Goal: Transaction & Acquisition: Purchase product/service

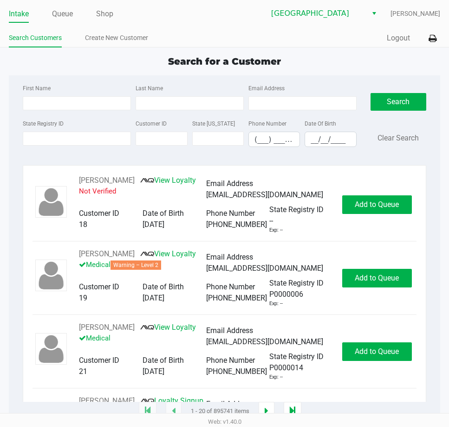
drag, startPoint x: 66, startPoint y: 10, endPoint x: 60, endPoint y: 23, distance: 14.2
click at [66, 10] on link "Queue" at bounding box center [62, 13] width 21 height 13
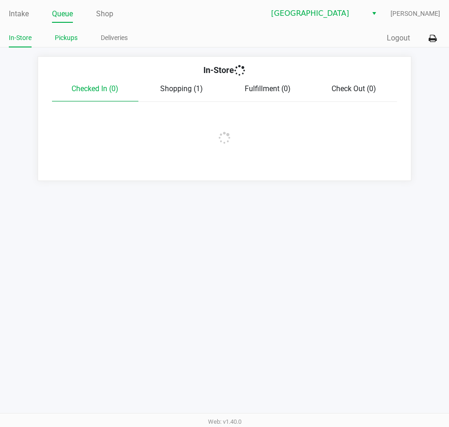
click at [69, 37] on link "Pickups" at bounding box center [66, 38] width 23 height 12
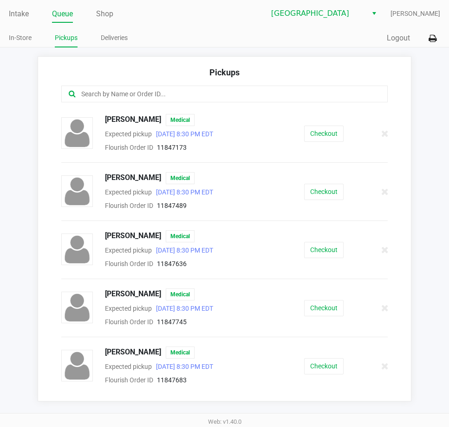
click at [105, 92] on input "text" at bounding box center [220, 94] width 281 height 11
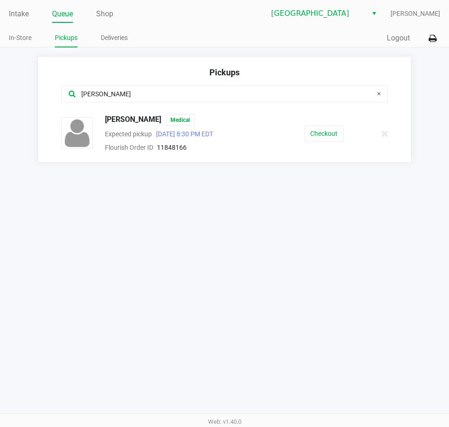
type input "[PERSON_NAME]"
click at [332, 134] on button "Checkout" at bounding box center [324, 134] width 40 height 16
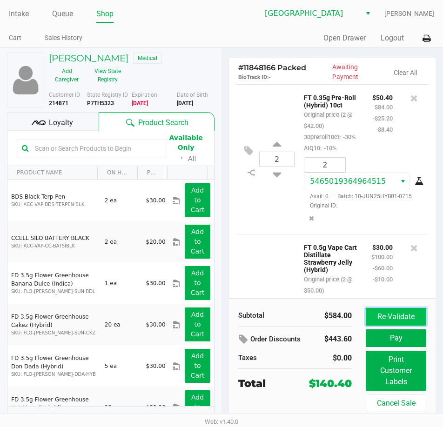
click at [399, 312] on button "Re-Validate" at bounding box center [395, 317] width 60 height 18
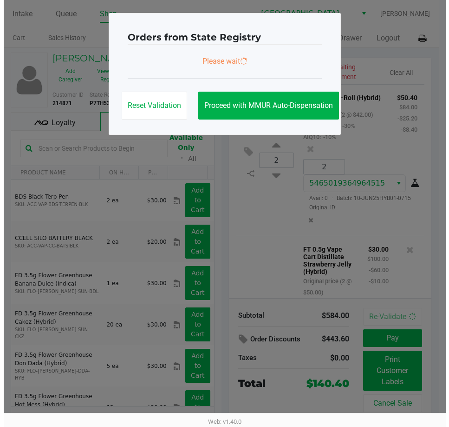
scroll to position [805, 0]
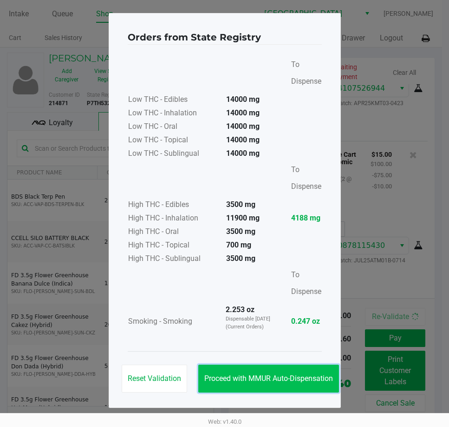
click at [277, 375] on span "Proceed with MMUR Auto-Dispensation" at bounding box center [269, 378] width 129 height 9
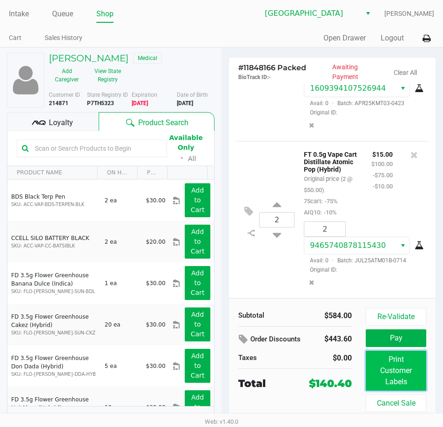
click at [392, 364] on button "Print Customer Labels" at bounding box center [395, 370] width 60 height 40
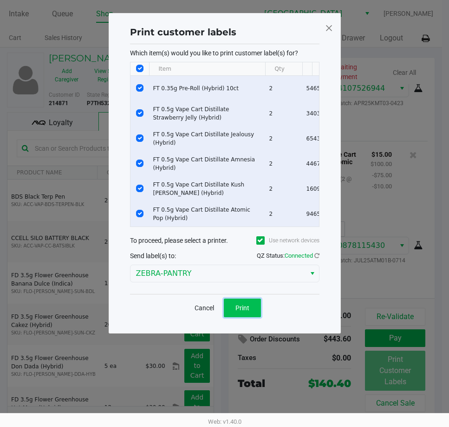
click at [234, 307] on button "Print" at bounding box center [242, 307] width 37 height 19
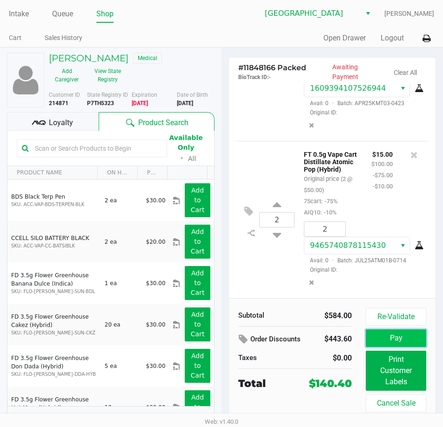
click at [396, 339] on button "Pay" at bounding box center [395, 338] width 60 height 18
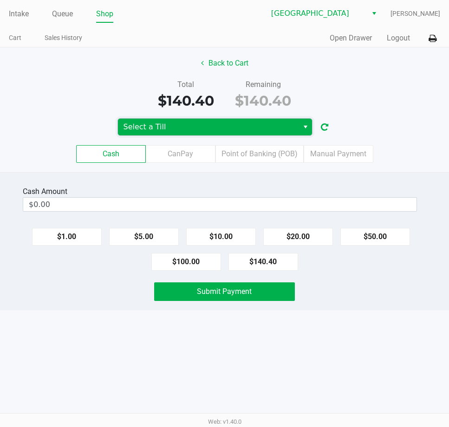
click at [296, 131] on span "Select a Till" at bounding box center [208, 127] width 181 height 17
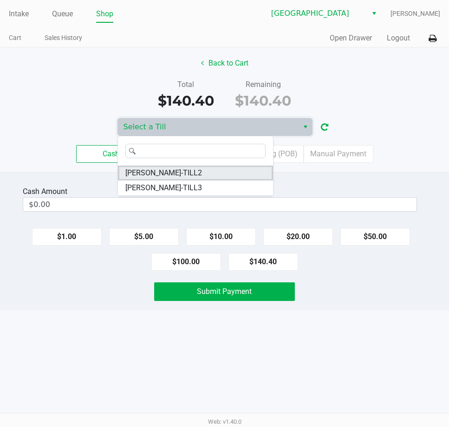
click at [148, 174] on span "[PERSON_NAME]-TILL2" at bounding box center [164, 172] width 77 height 11
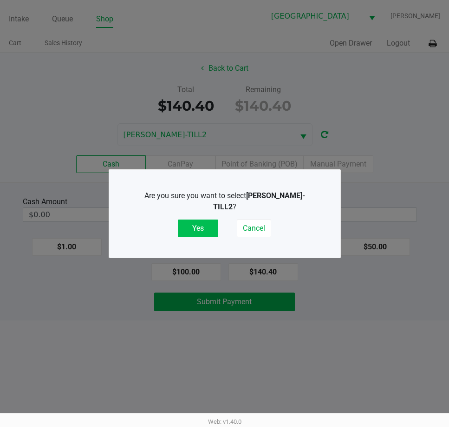
click at [202, 233] on button "Yes" at bounding box center [198, 228] width 40 height 18
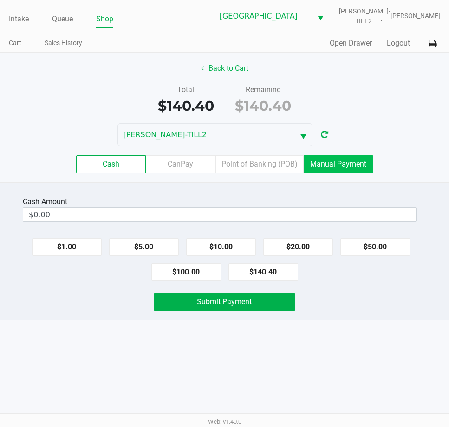
click at [330, 173] on label "Manual Payment" at bounding box center [339, 164] width 70 height 18
click at [0, 0] on 8 "Manual Payment" at bounding box center [0, 0] width 0 height 0
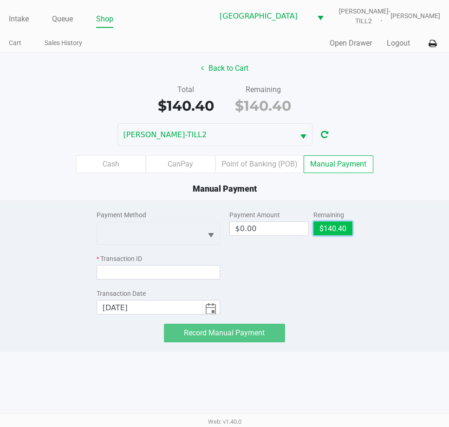
click at [340, 235] on button "$140.40" at bounding box center [333, 228] width 39 height 14
type input "$140.40"
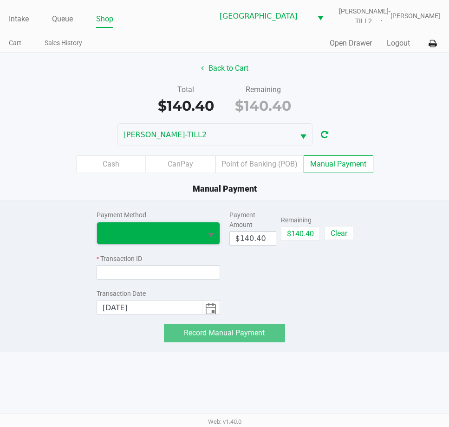
click at [179, 238] on span at bounding box center [150, 232] width 94 height 11
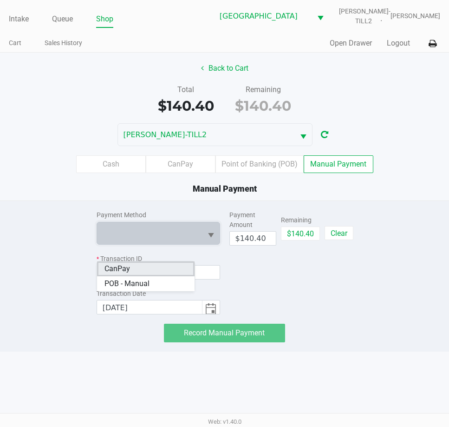
click at [132, 269] on li "CanPay" at bounding box center [146, 268] width 98 height 15
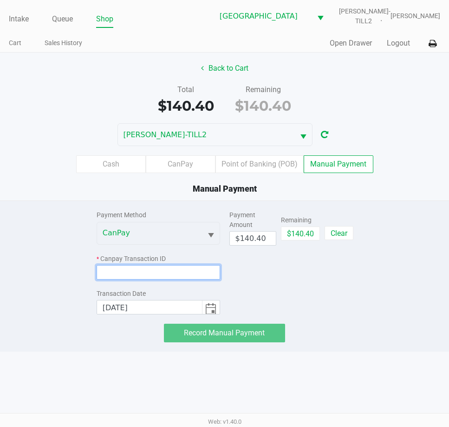
click at [135, 279] on input at bounding box center [159, 272] width 124 height 14
paste input "E8UKETIYICIG"
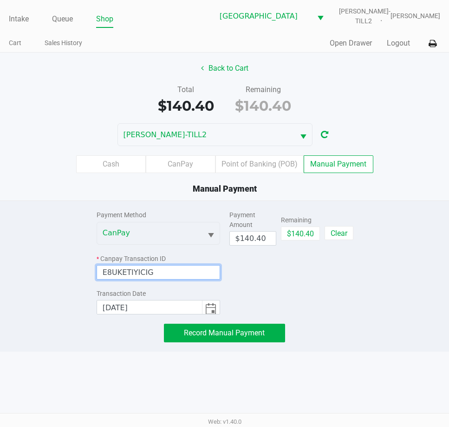
type input "E8UKETIYICIG"
click at [232, 337] on div "Payment Method CanPay * Canpay Transaction ID E8UKETIYICIG Transaction Date [DA…" at bounding box center [225, 271] width 271 height 141
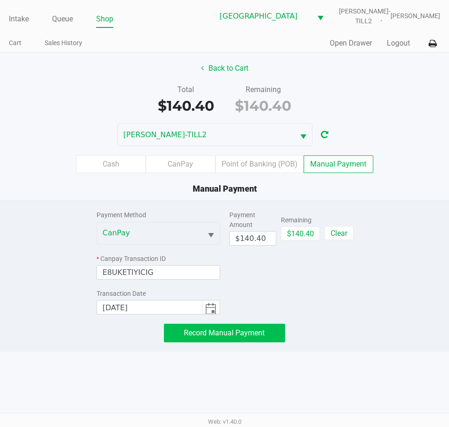
click at [251, 342] on button "Record Manual Payment" at bounding box center [224, 333] width 121 height 19
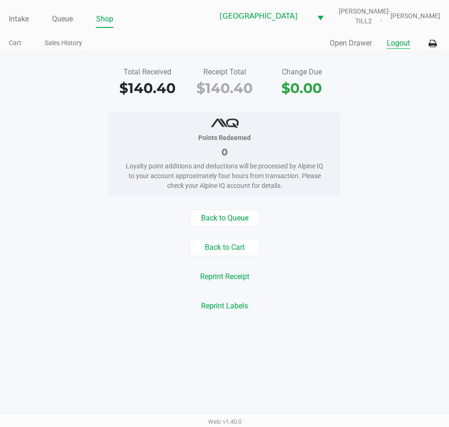
click at [401, 49] on button "Logout" at bounding box center [398, 43] width 23 height 11
